Goal: Navigation & Orientation: Find specific page/section

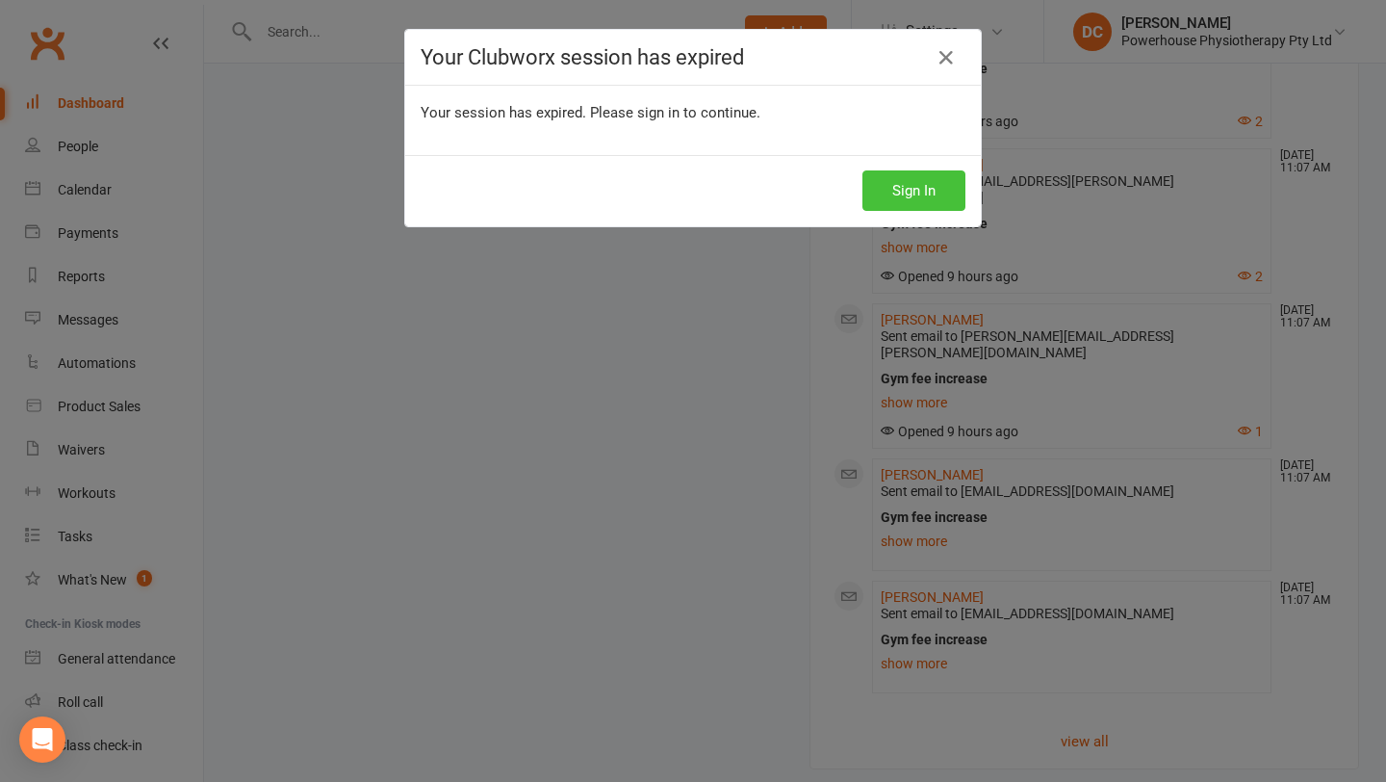
click at [892, 188] on button "Sign In" at bounding box center [914, 190] width 103 height 40
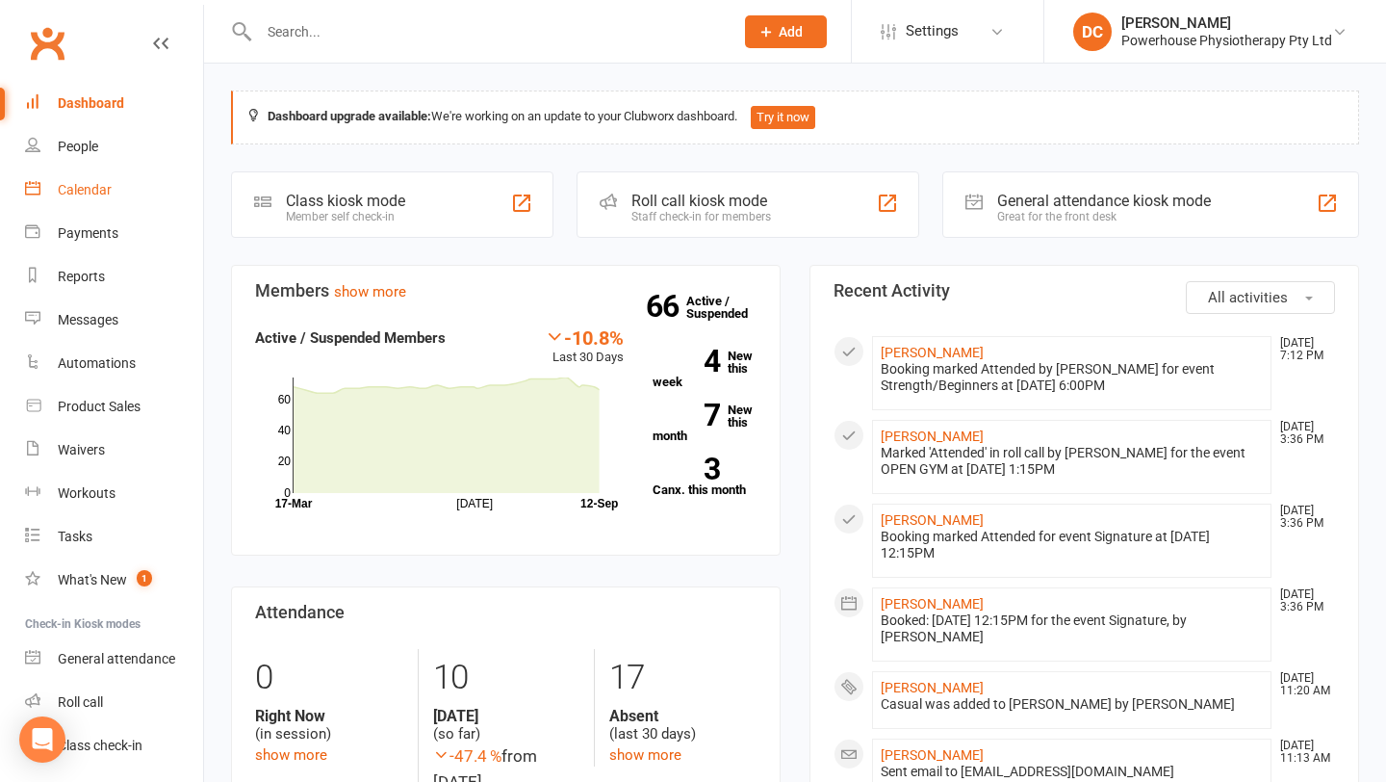
click at [109, 186] on div "Calendar" at bounding box center [85, 189] width 54 height 15
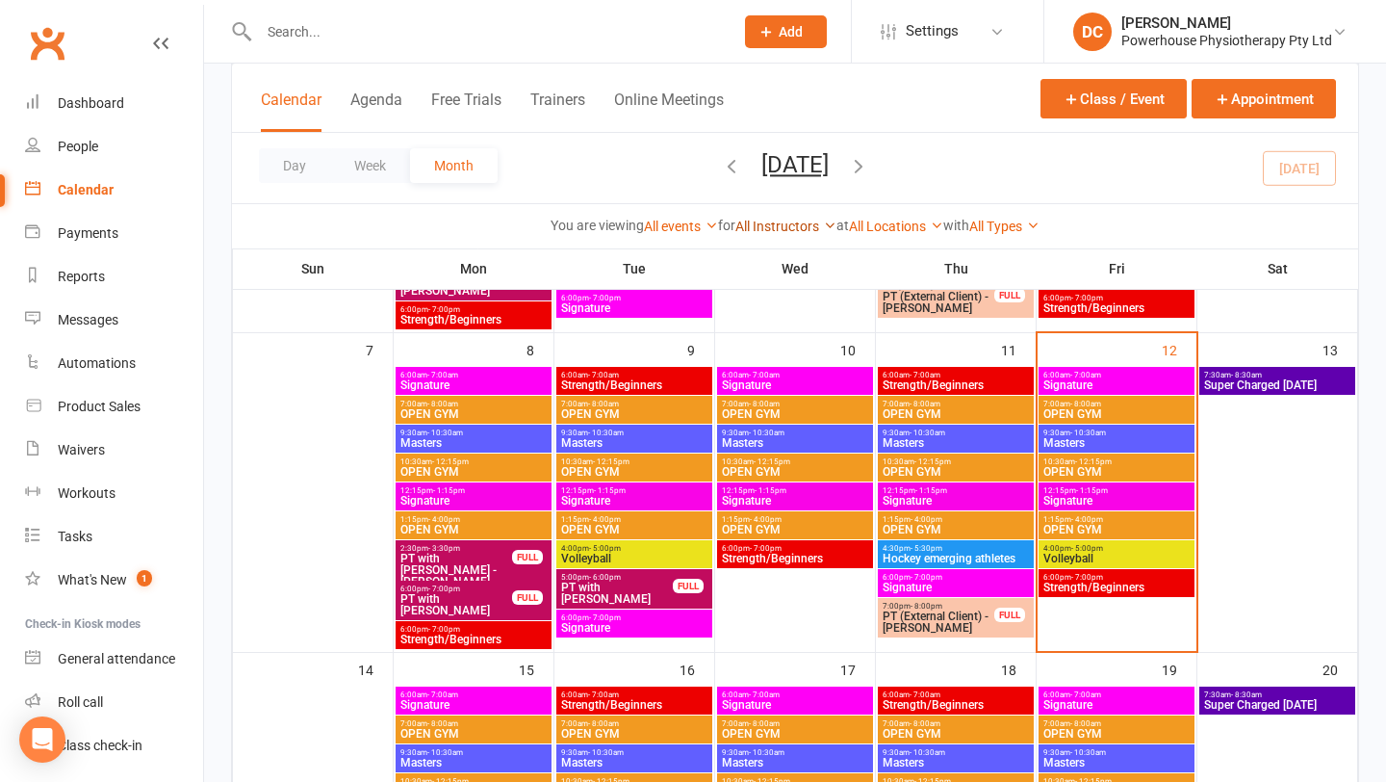
scroll to position [400, 0]
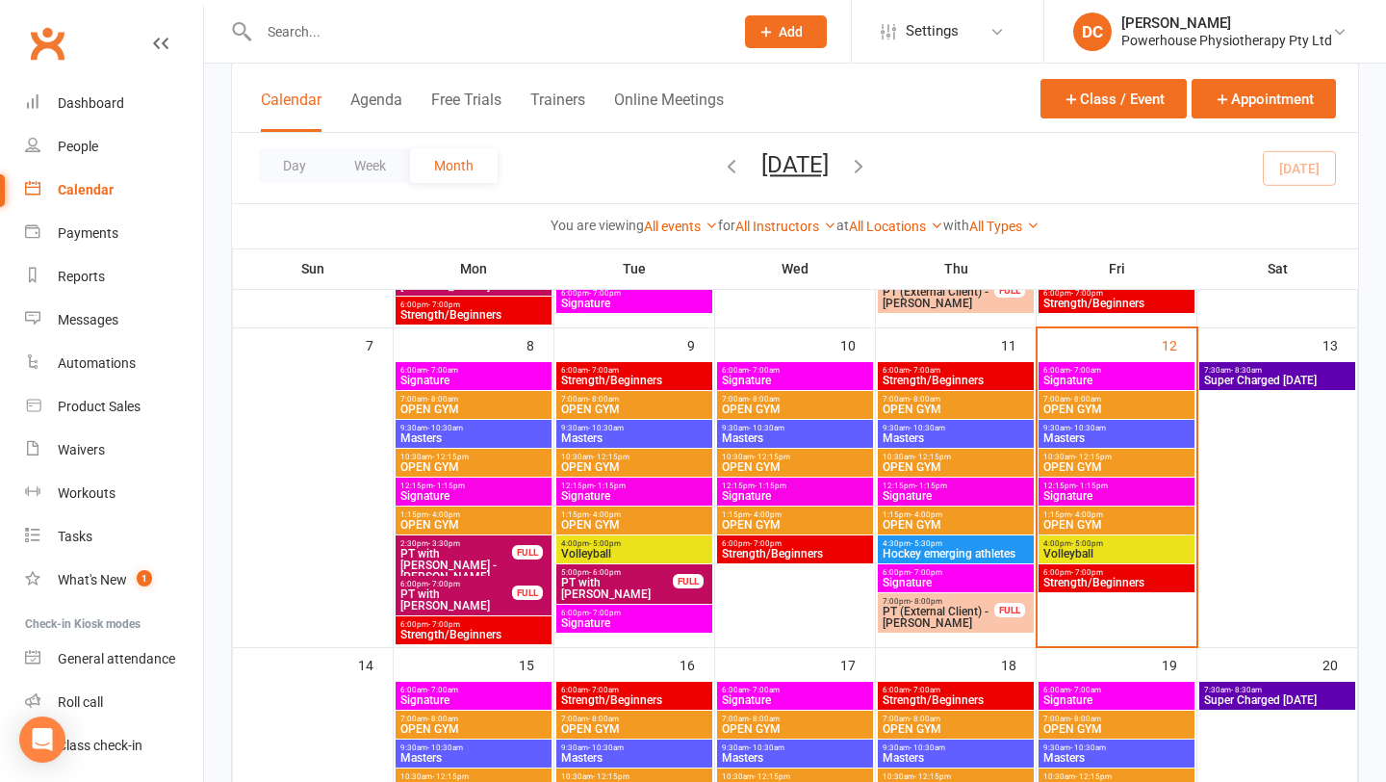
click at [1254, 382] on span "Super Charged Saturday" at bounding box center [1277, 380] width 148 height 12
